Goal: Task Accomplishment & Management: Use online tool/utility

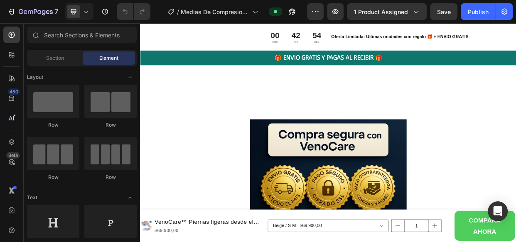
scroll to position [3077, 0]
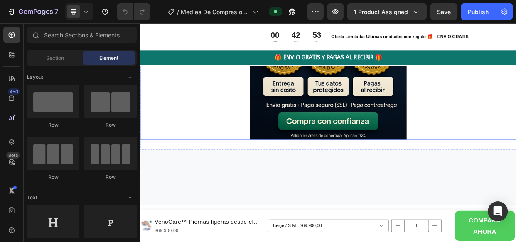
click at [258, 178] on div at bounding box center [389, 74] width 498 height 208
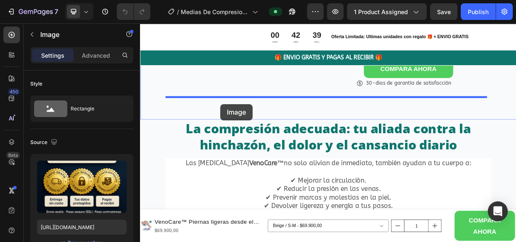
scroll to position [503, 0]
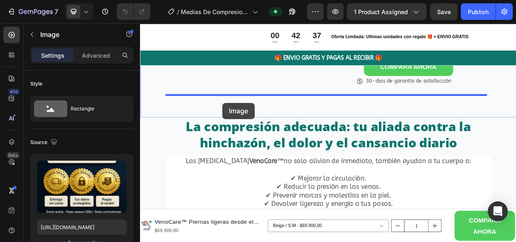
drag, startPoint x: 148, startPoint y: 172, endPoint x: 249, endPoint y: 129, distance: 109.7
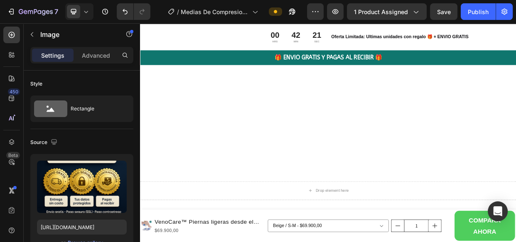
scroll to position [3747, 0]
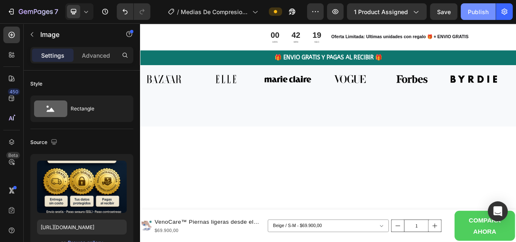
click at [477, 12] on div "Publish" at bounding box center [477, 11] width 21 height 9
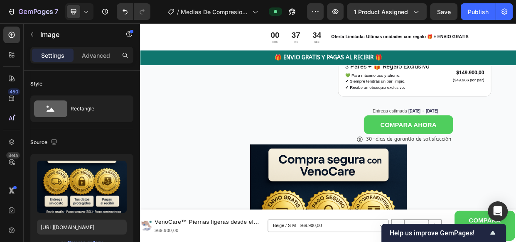
scroll to position [426, 0]
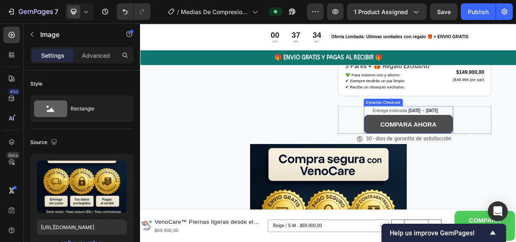
click at [445, 165] on button "COMPARA AHORA" at bounding box center [495, 157] width 118 height 25
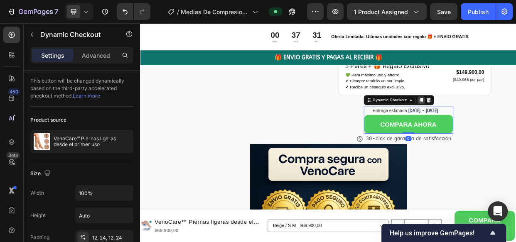
click at [509, 128] on icon at bounding box center [511, 125] width 5 height 6
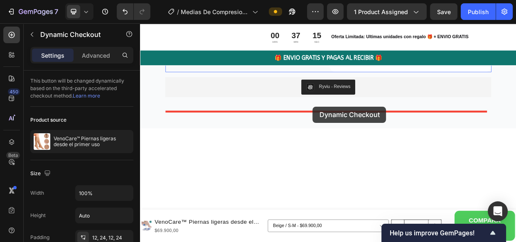
scroll to position [3197, 0]
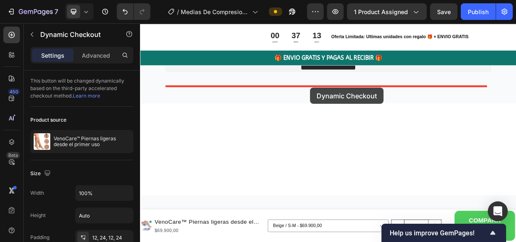
drag, startPoint x: 440, startPoint y: 192, endPoint x: 365, endPoint y: 109, distance: 112.3
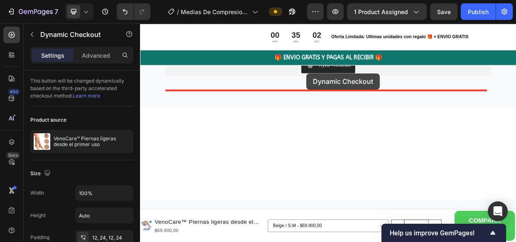
scroll to position [3202, 0]
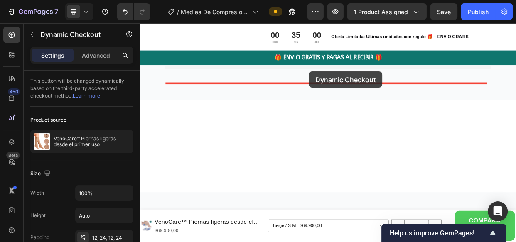
drag, startPoint x: 446, startPoint y: 174, endPoint x: 363, endPoint y: 87, distance: 119.5
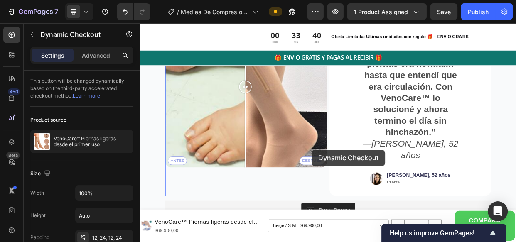
scroll to position [3026, 0]
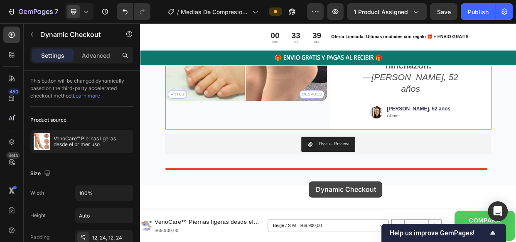
drag, startPoint x: 446, startPoint y: 169, endPoint x: 364, endPoint y: 231, distance: 103.0
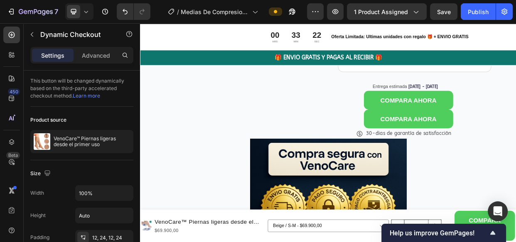
scroll to position [459, 0]
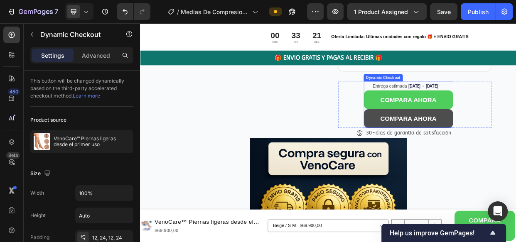
click at [442, 159] on button "COMPARA AHORA" at bounding box center [495, 149] width 118 height 25
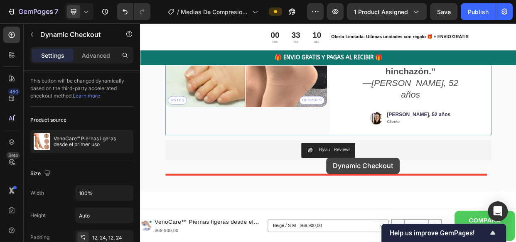
scroll to position [3112, 0]
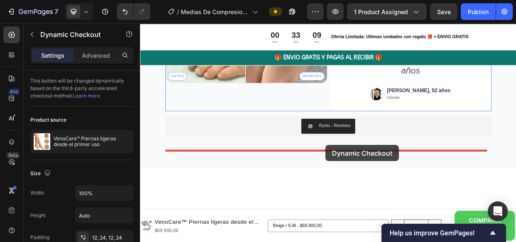
drag, startPoint x: 442, startPoint y: 159, endPoint x: 386, endPoint y: 186, distance: 62.2
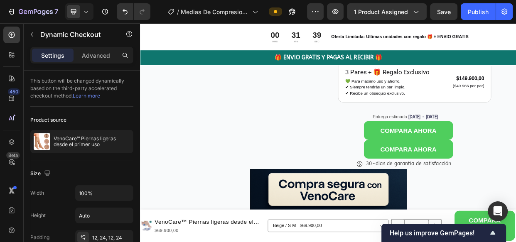
scroll to position [464, 0]
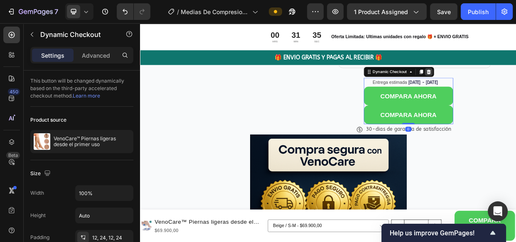
click at [515, 91] on icon at bounding box center [521, 88] width 5 height 6
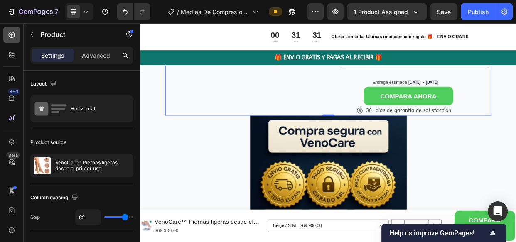
click at [11, 37] on icon at bounding box center [11, 35] width 8 height 8
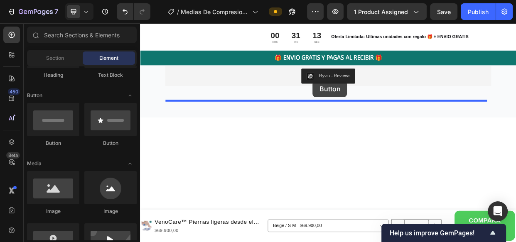
scroll to position [3141, 0]
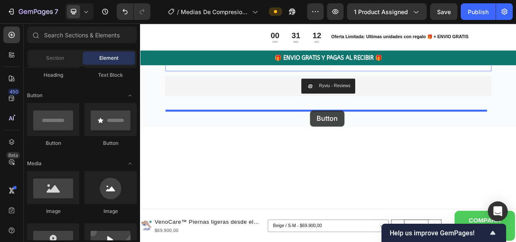
drag, startPoint x: 257, startPoint y: 150, endPoint x: 365, endPoint y: 139, distance: 108.5
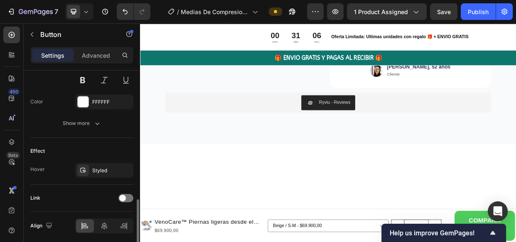
scroll to position [465, 0]
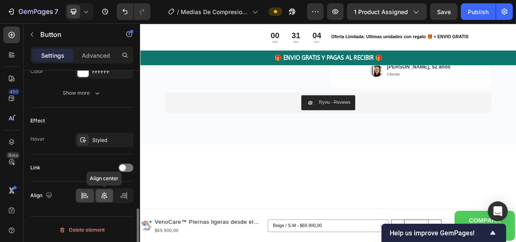
click at [103, 197] on icon at bounding box center [104, 195] width 8 height 8
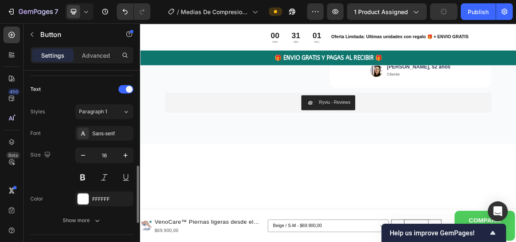
scroll to position [292, 0]
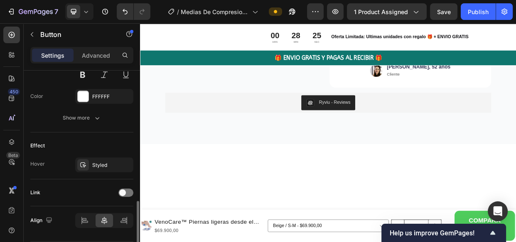
scroll to position [442, 0]
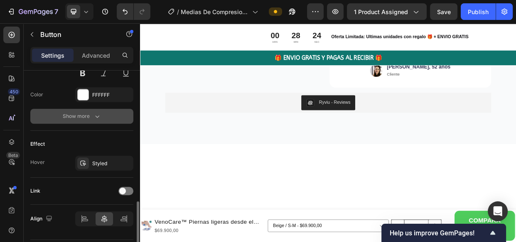
click at [100, 114] on icon "button" at bounding box center [97, 116] width 8 height 8
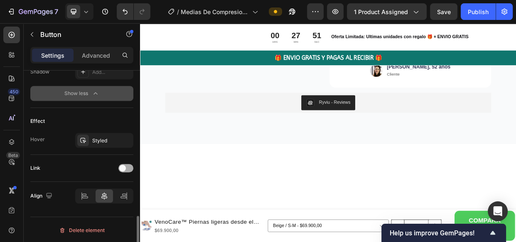
click at [129, 166] on div at bounding box center [125, 168] width 15 height 8
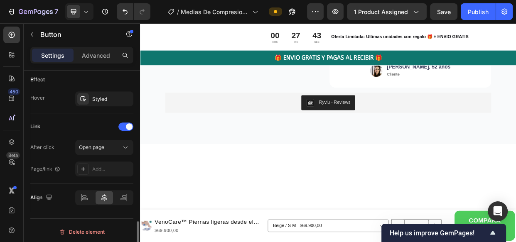
scroll to position [618, 0]
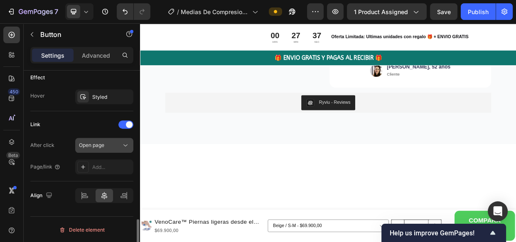
click at [125, 142] on icon at bounding box center [125, 145] width 8 height 8
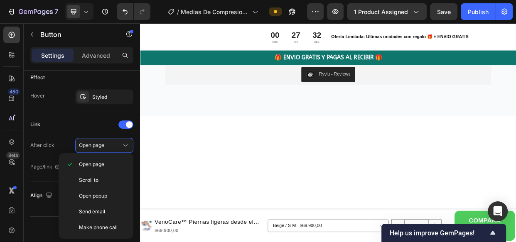
scroll to position [3197, 0]
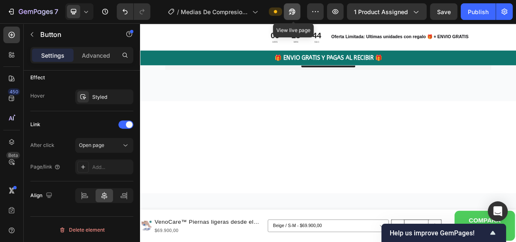
click at [289, 12] on icon "button" at bounding box center [292, 11] width 8 height 8
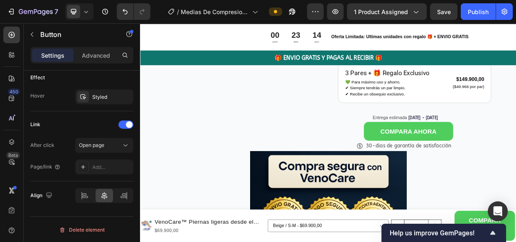
scroll to position [418, 0]
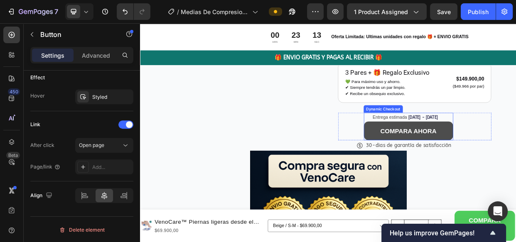
click at [442, 177] on button "COMPARA AHORA" at bounding box center [495, 166] width 118 height 25
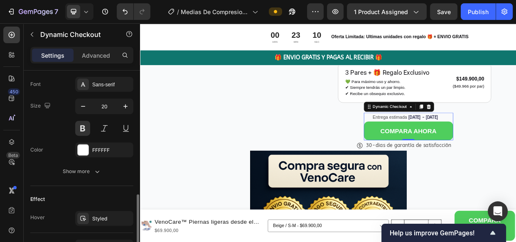
scroll to position [433, 0]
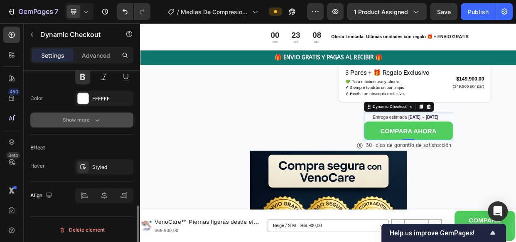
click at [98, 117] on icon "button" at bounding box center [97, 120] width 8 height 8
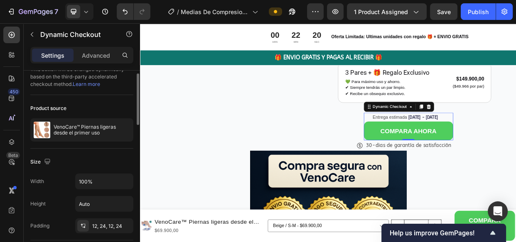
scroll to position [0, 0]
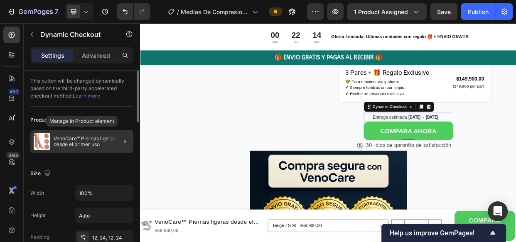
click at [91, 143] on p "VenoCare™ Piernas ligeras desde el primer uso" at bounding box center [92, 142] width 76 height 12
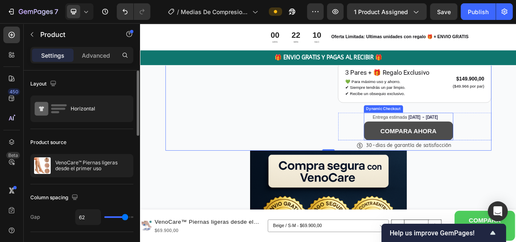
click at [446, 174] on button "COMPARA AHORA" at bounding box center [495, 166] width 118 height 25
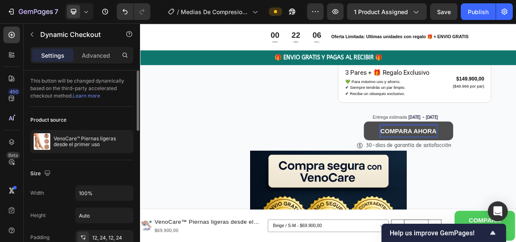
click at [436, 178] on button "COMPARA AHORA" at bounding box center [495, 166] width 118 height 25
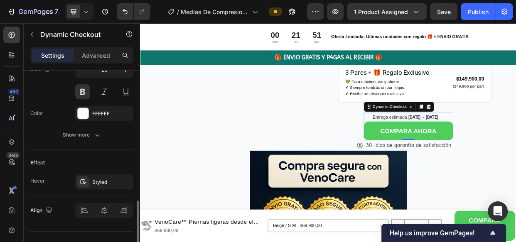
scroll to position [433, 0]
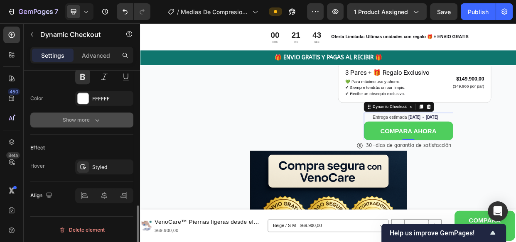
click at [99, 117] on icon "button" at bounding box center [97, 120] width 8 height 8
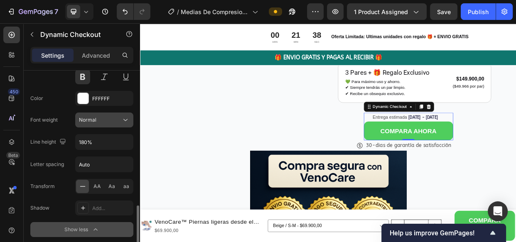
click at [126, 117] on icon at bounding box center [125, 120] width 8 height 8
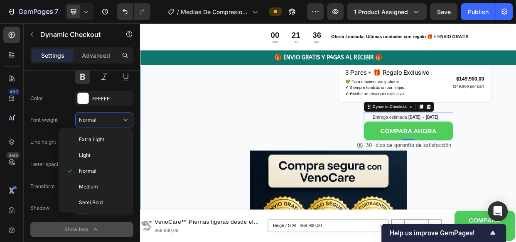
click at [155, 133] on div "Product Images Icon Icon Icon Icon Icon Icon List Más de 123,000 Clientes Satis…" at bounding box center [389, 59] width 498 height 763
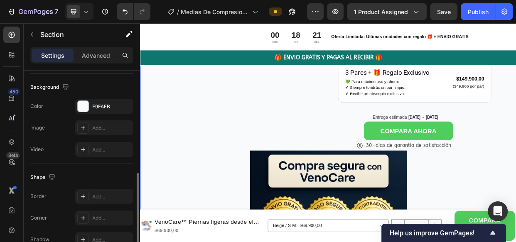
scroll to position [311, 0]
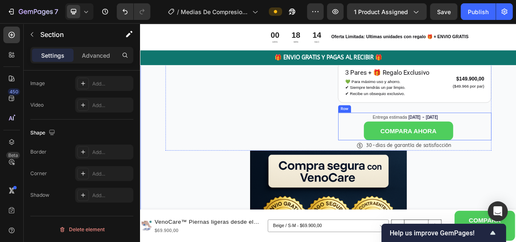
click at [413, 175] on div "Icon" at bounding box center [419, 160] width 34 height 37
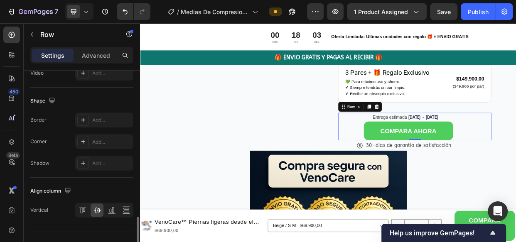
scroll to position [405, 0]
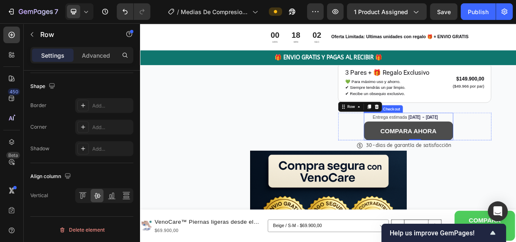
click at [444, 176] on button "COMPARA AHORA" at bounding box center [495, 166] width 118 height 25
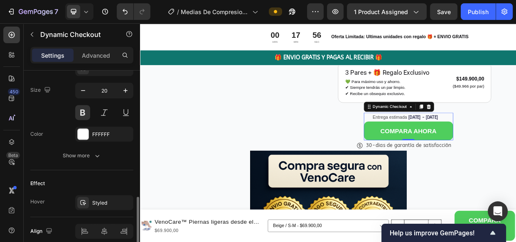
scroll to position [433, 0]
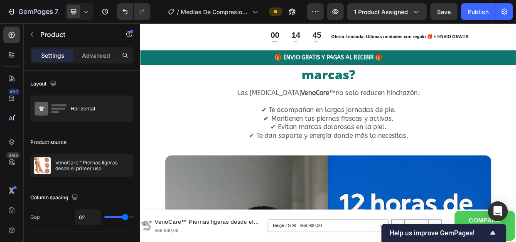
scroll to position [3503, 0]
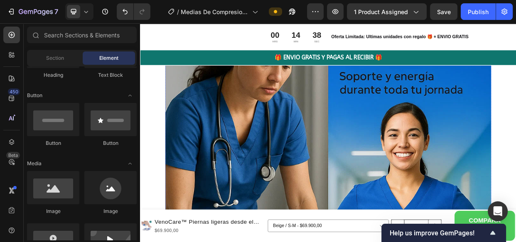
scroll to position [3558, 0]
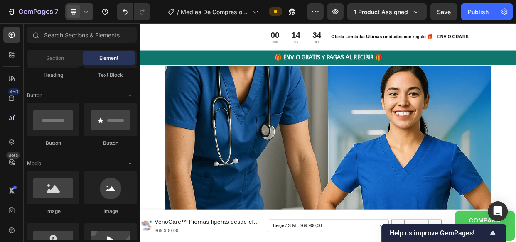
click at [86, 10] on icon at bounding box center [86, 11] width 8 height 8
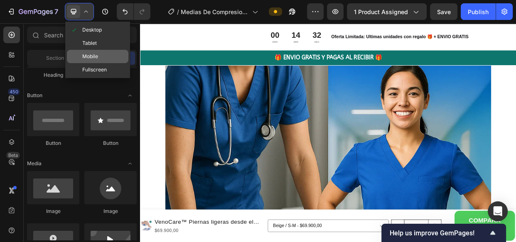
click at [95, 58] on span "Mobile" at bounding box center [90, 56] width 16 height 8
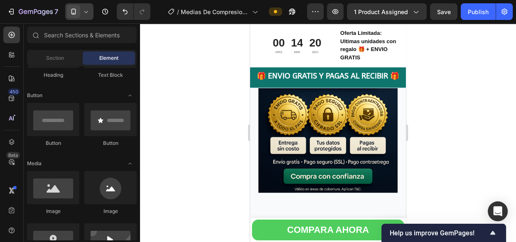
scroll to position [744, 0]
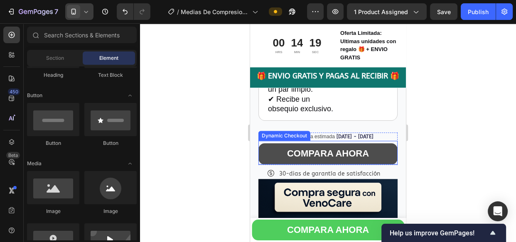
click at [274, 164] on button "COMPARA AHORA" at bounding box center [327, 153] width 139 height 21
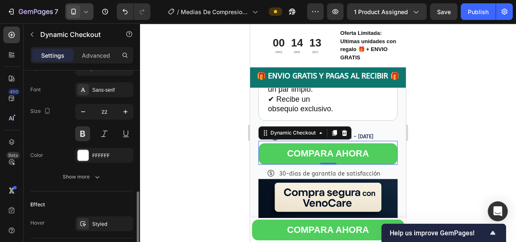
scroll to position [376, 0]
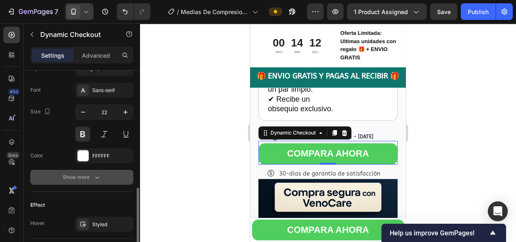
click at [95, 174] on icon "button" at bounding box center [97, 177] width 8 height 8
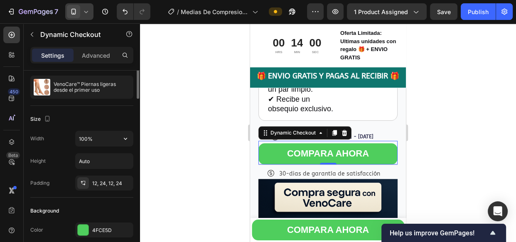
scroll to position [0, 0]
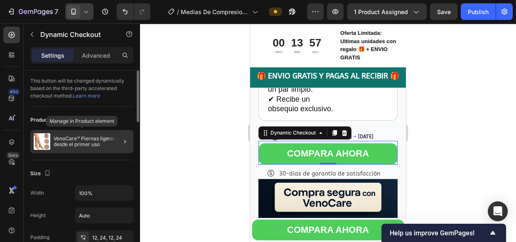
click at [71, 140] on p "VenoCare™ Piernas ligeras desde el primer uso" at bounding box center [92, 142] width 76 height 12
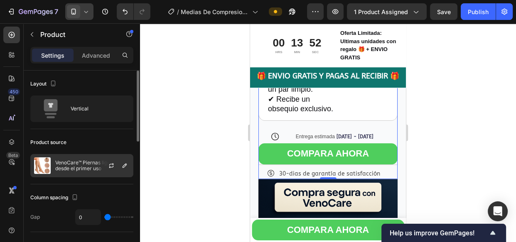
click at [82, 160] on p "VenoCare™ Piernas ligeras desde el primer uso" at bounding box center [92, 166] width 74 height 12
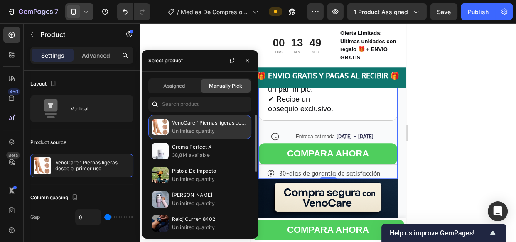
click at [213, 127] on p "Unlimited quantity" at bounding box center [210, 131] width 76 height 8
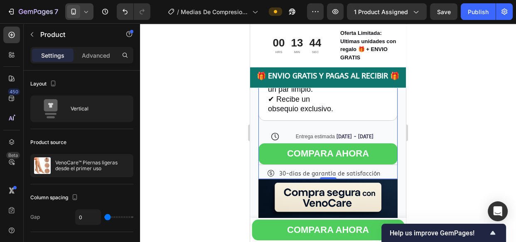
click at [220, 31] on div at bounding box center [328, 132] width 376 height 219
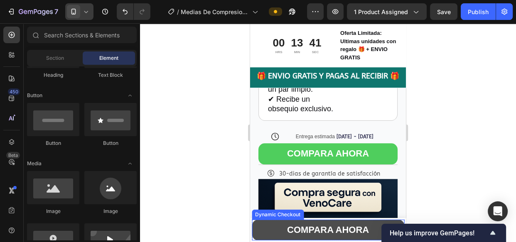
click at [262, 230] on button "COMPARA AHORA" at bounding box center [328, 230] width 152 height 21
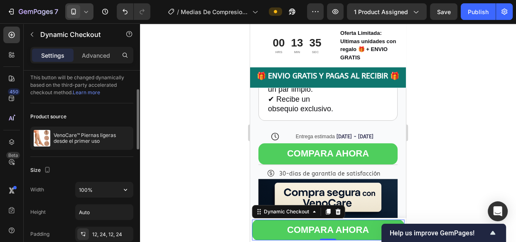
scroll to position [3, 0]
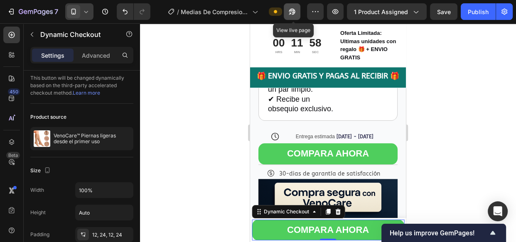
click at [294, 12] on icon "button" at bounding box center [292, 12] width 6 height 6
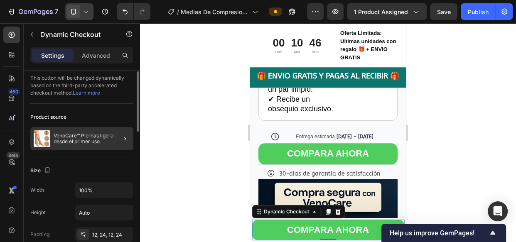
click at [112, 142] on div at bounding box center [121, 138] width 23 height 23
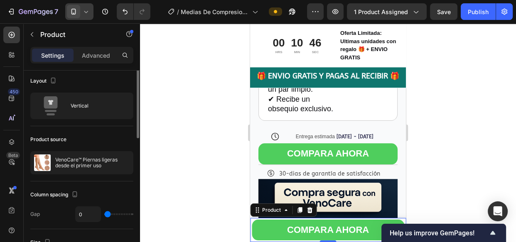
scroll to position [0, 0]
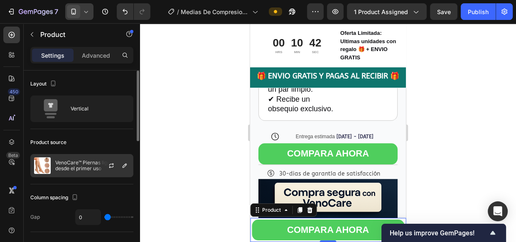
click at [96, 166] on div at bounding box center [114, 165] width 37 height 22
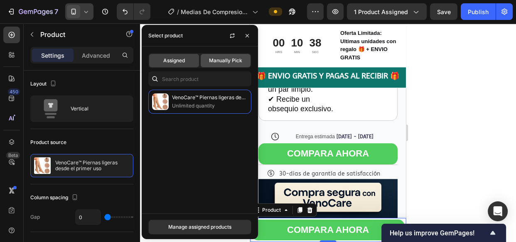
click at [235, 62] on span "Manually Pick" at bounding box center [225, 60] width 33 height 7
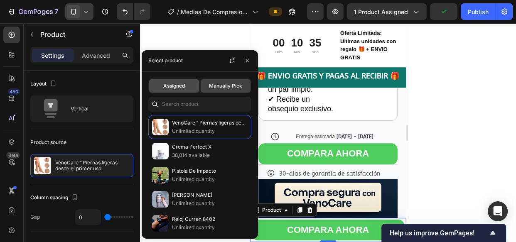
click at [171, 82] on span "Assigned" at bounding box center [174, 85] width 22 height 7
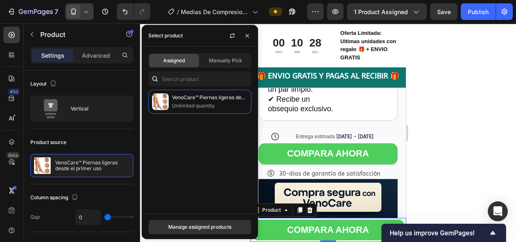
click at [498, 63] on div at bounding box center [328, 132] width 376 height 219
